Goal: Connect with others: Connect with others

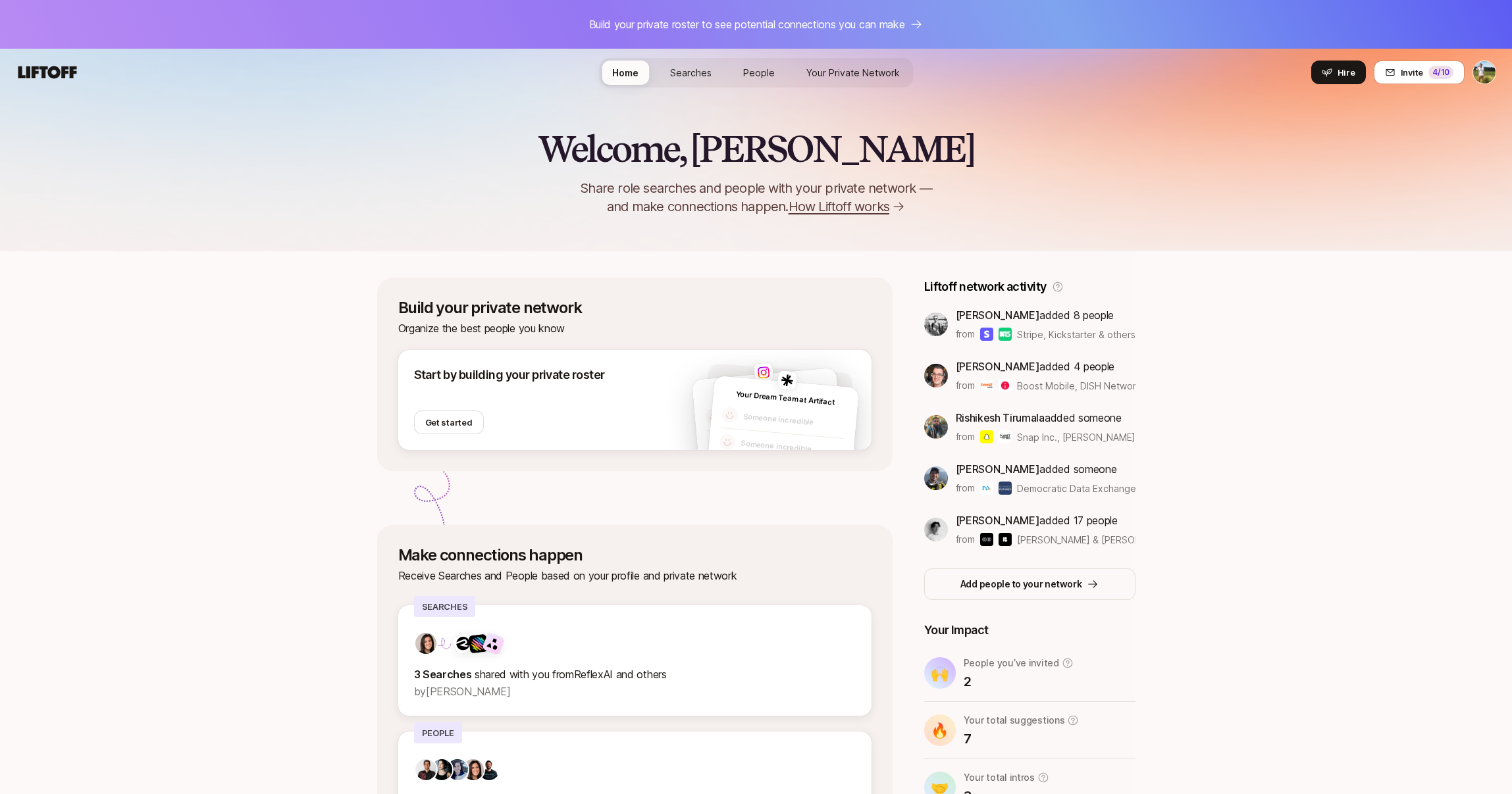
click at [679, 63] on link "Searches" at bounding box center [690, 72] width 63 height 24
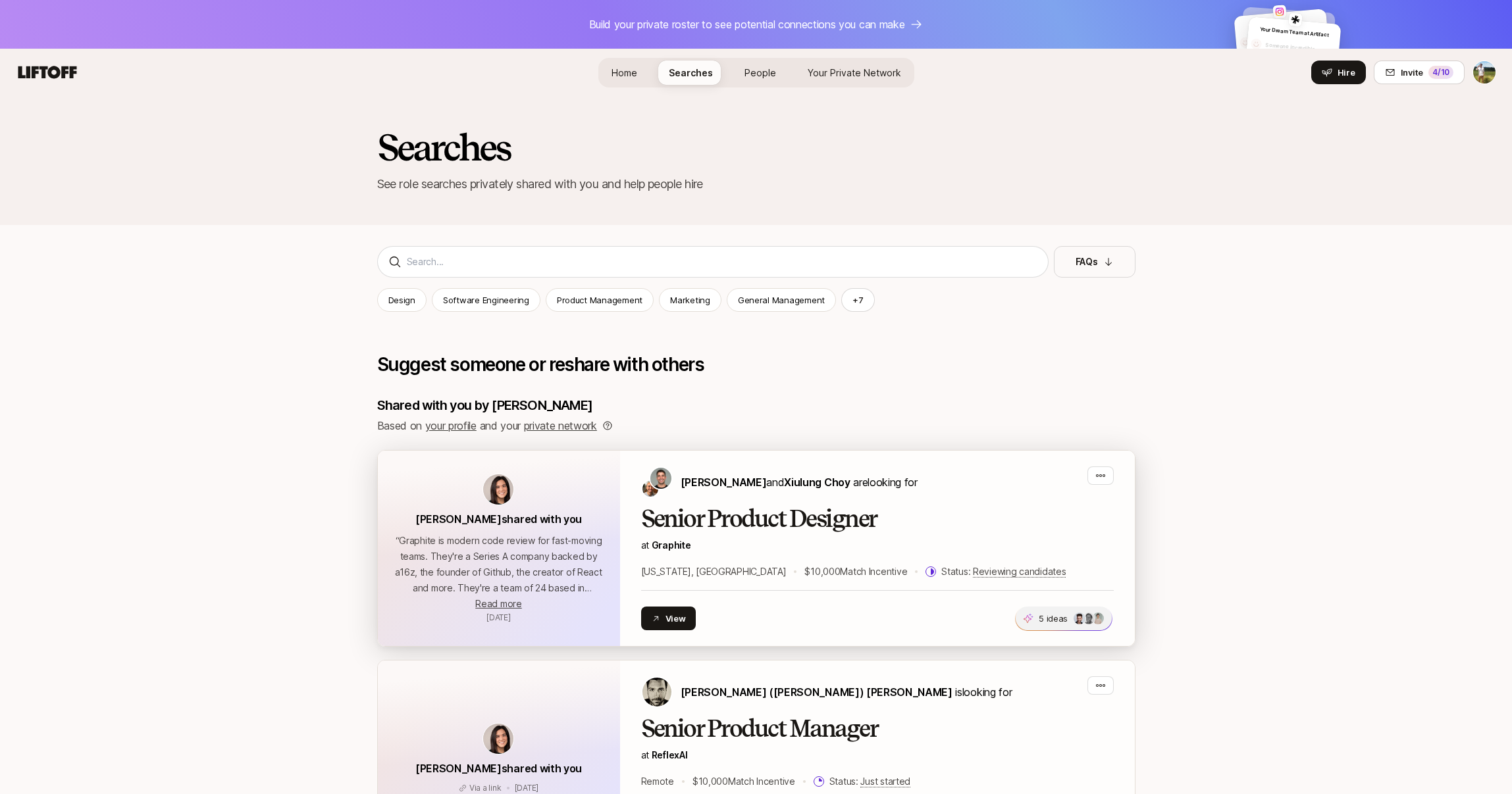
click at [1089, 617] on img at bounding box center [1089, 619] width 12 height 12
click at [1057, 614] on p "5 ideas" at bounding box center [1052, 619] width 29 height 13
click at [1072, 624] on span "5 ideas +2" at bounding box center [1064, 619] width 96 height 24
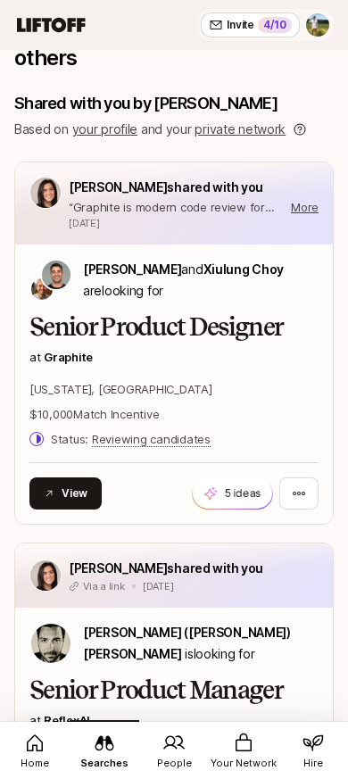
scroll to position [623, 0]
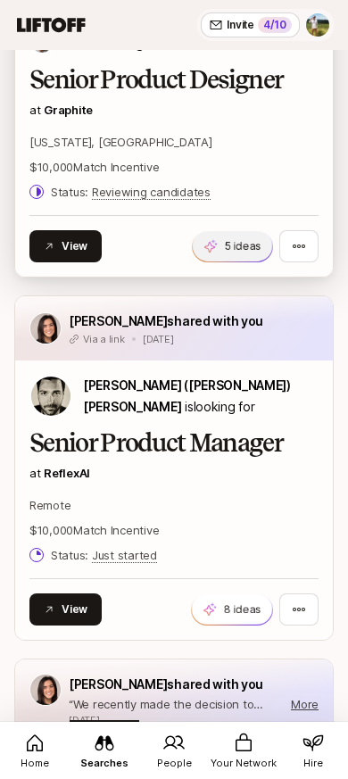
click at [221, 247] on span "5 ideas +2" at bounding box center [232, 246] width 79 height 30
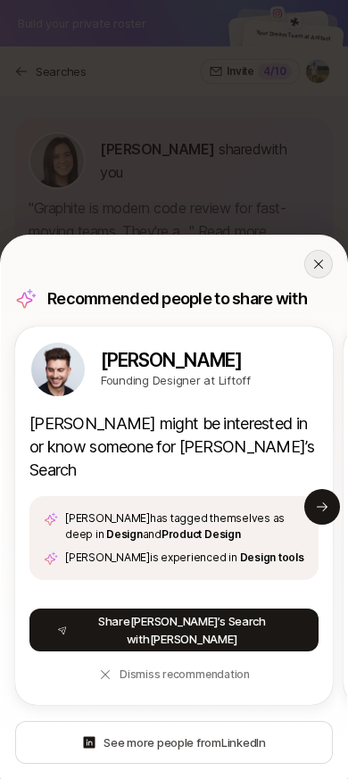
click at [322, 270] on icon at bounding box center [318, 264] width 14 height 14
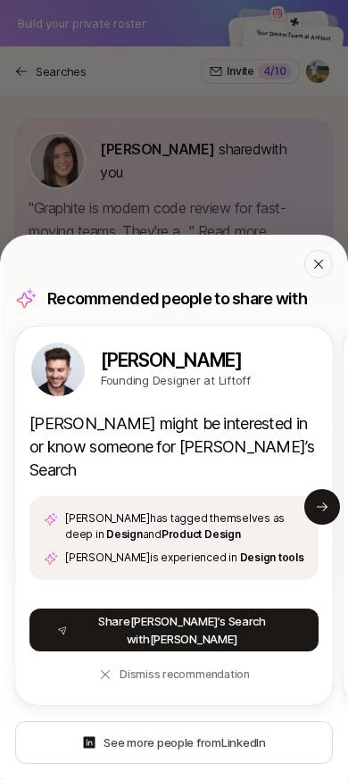
click at [322, 270] on icon at bounding box center [318, 264] width 14 height 14
